Goal: Information Seeking & Learning: Understand process/instructions

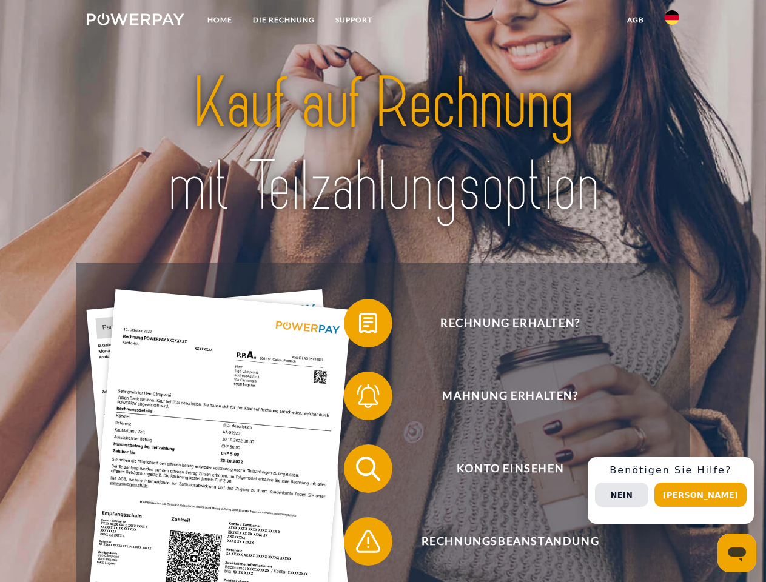
click at [135, 21] on img at bounding box center [136, 19] width 98 height 12
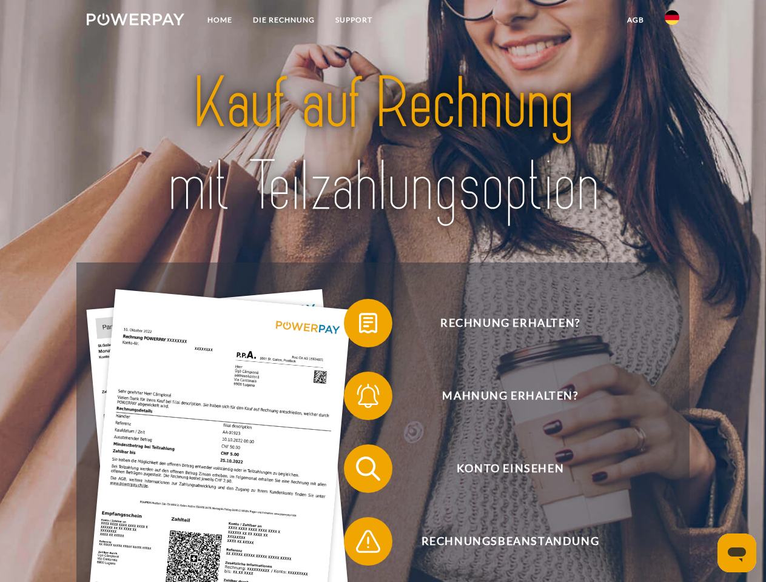
click at [672, 21] on img at bounding box center [672, 17] width 15 height 15
click at [635, 20] on link "agb" at bounding box center [636, 20] width 38 height 22
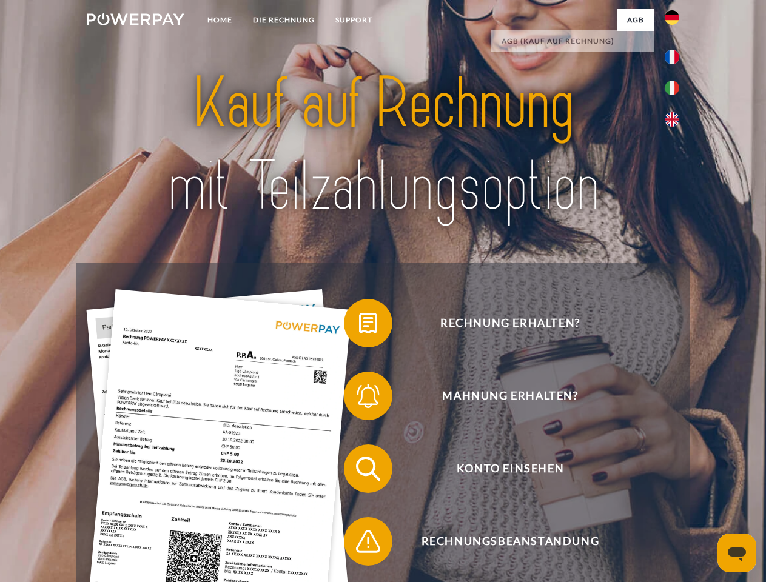
click at [359, 326] on span at bounding box center [350, 323] width 61 height 61
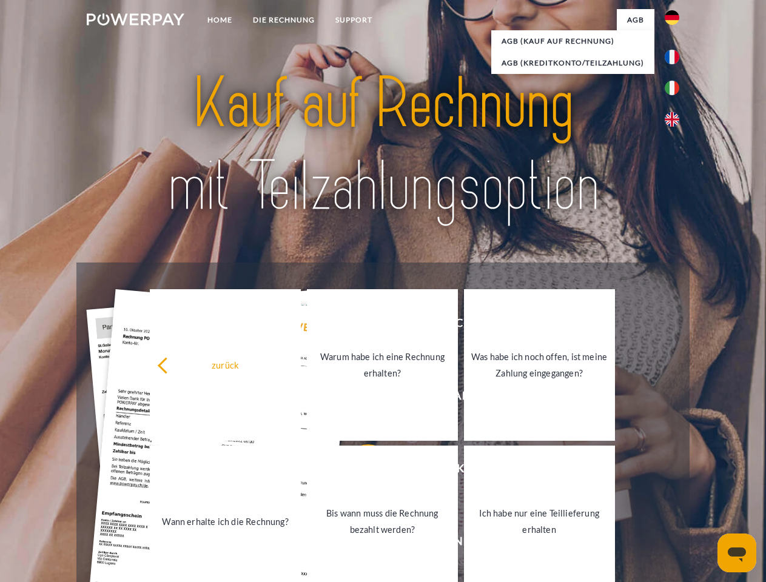
click at [359, 399] on div "zurück Warum habe ich eine Rechnung erhalten? Was habe ich noch offen, ist mein…" at bounding box center [383, 443] width 490 height 313
click at [359, 471] on link "Bis wann muss die Rechnung bezahlt werden?" at bounding box center [382, 522] width 151 height 152
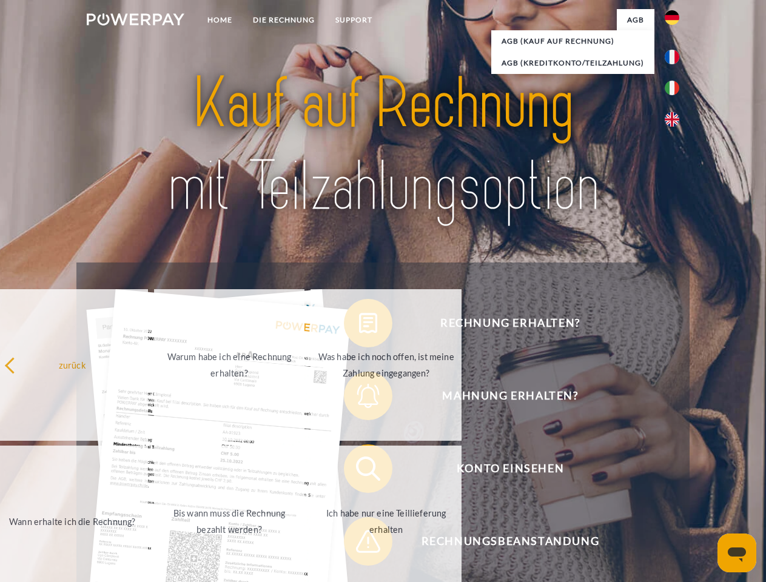
click at [359, 544] on span at bounding box center [350, 541] width 61 height 61
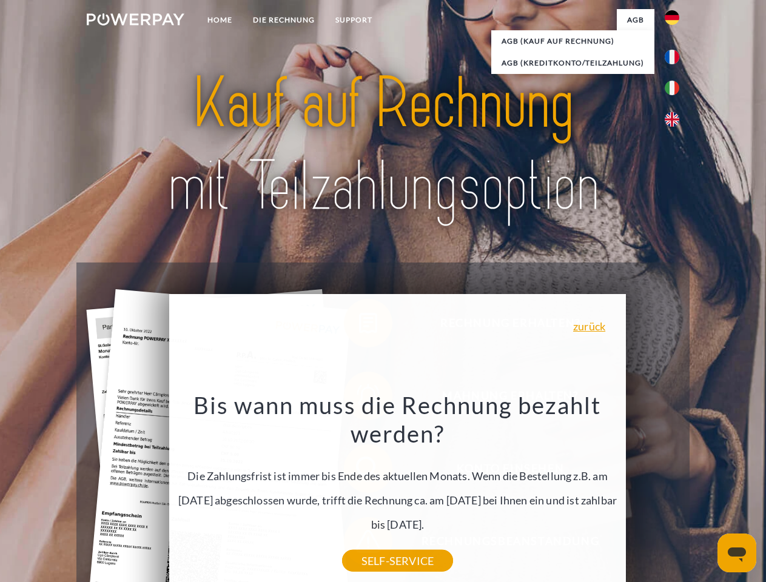
click at [675, 491] on div "Rechnung erhalten? Mahnung erhalten? Konto einsehen" at bounding box center [382, 505] width 613 height 485
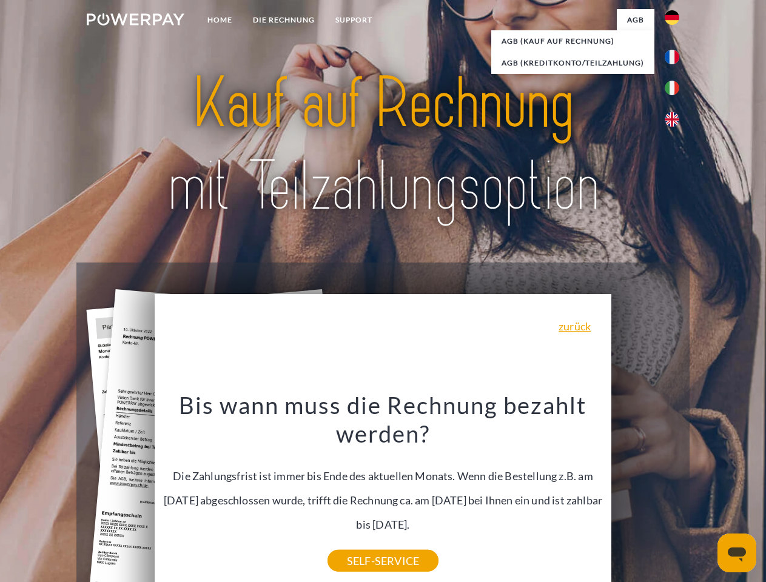
click at [645, 493] on span "Konto einsehen" at bounding box center [510, 469] width 297 height 49
click at [705, 495] on header "Home DIE RECHNUNG SUPPORT" at bounding box center [383, 419] width 766 height 838
